Goal: Task Accomplishment & Management: Use online tool/utility

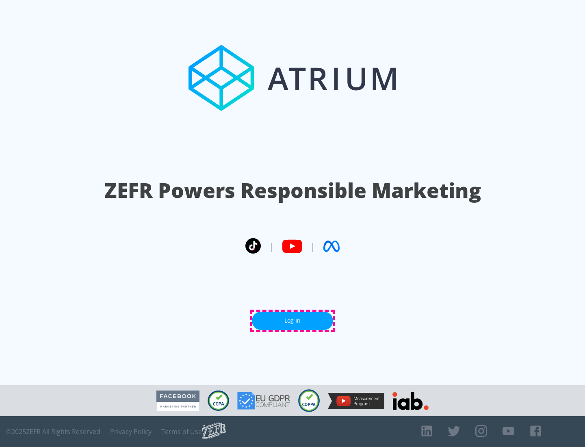
click at [292, 320] on link "Log In" at bounding box center [292, 320] width 81 height 18
